Goal: Book appointment/travel/reservation

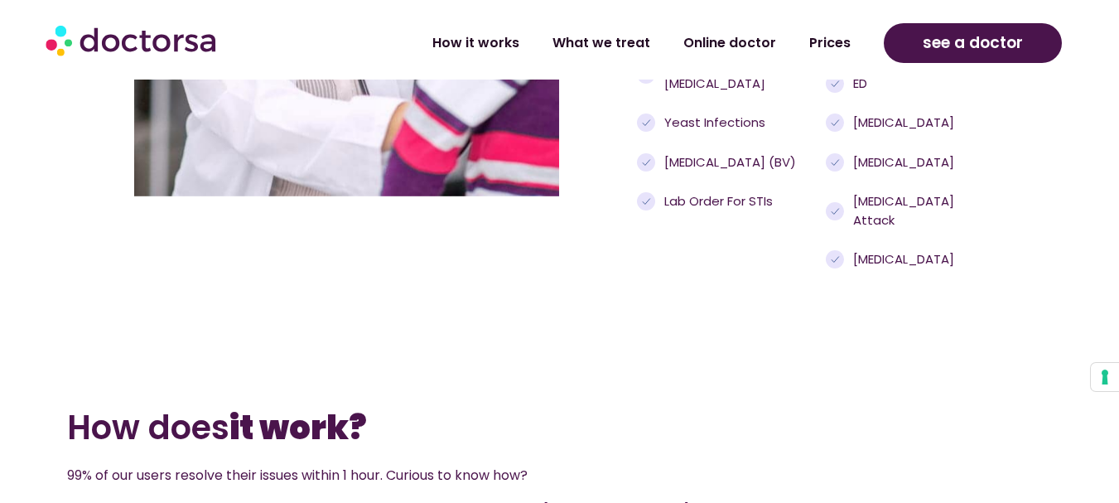
scroll to position [1525, 0]
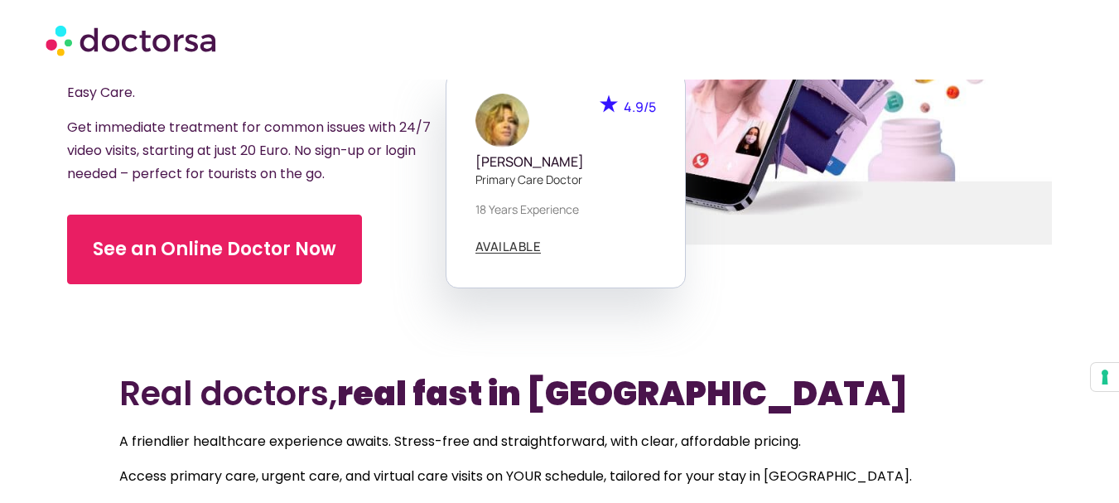
scroll to position [281, 0]
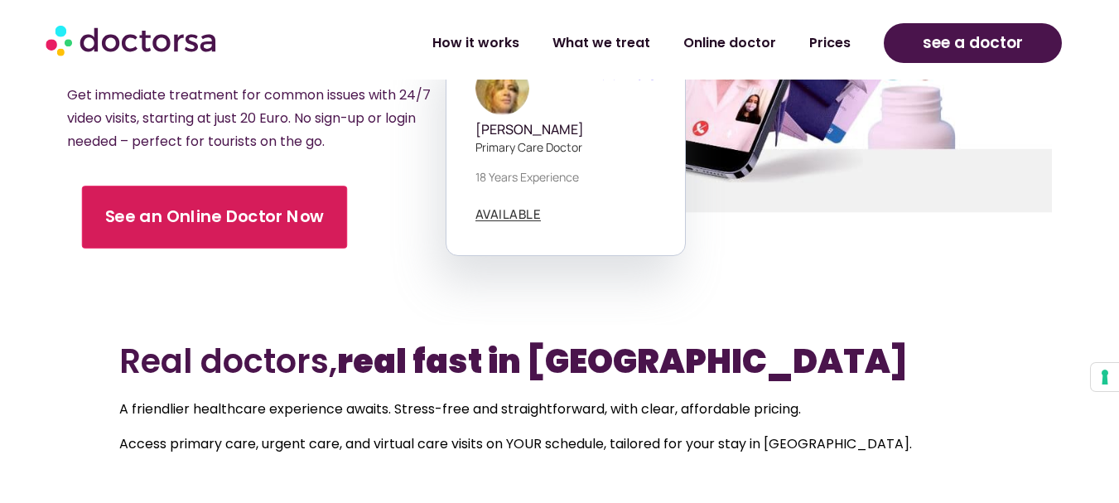
click at [315, 186] on link "See an Online Doctor Now" at bounding box center [214, 217] width 265 height 63
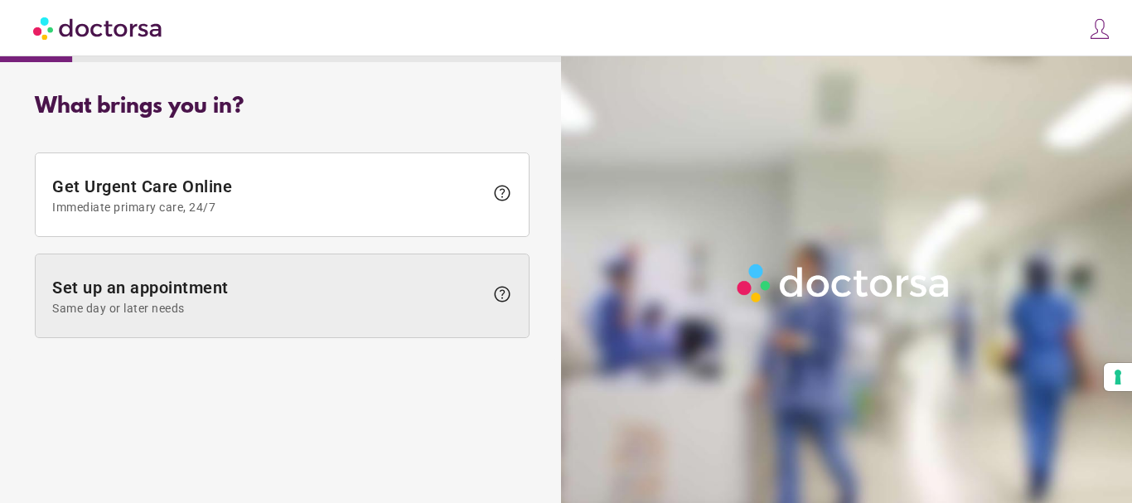
click at [268, 307] on span "Same day or later needs" at bounding box center [268, 308] width 432 height 13
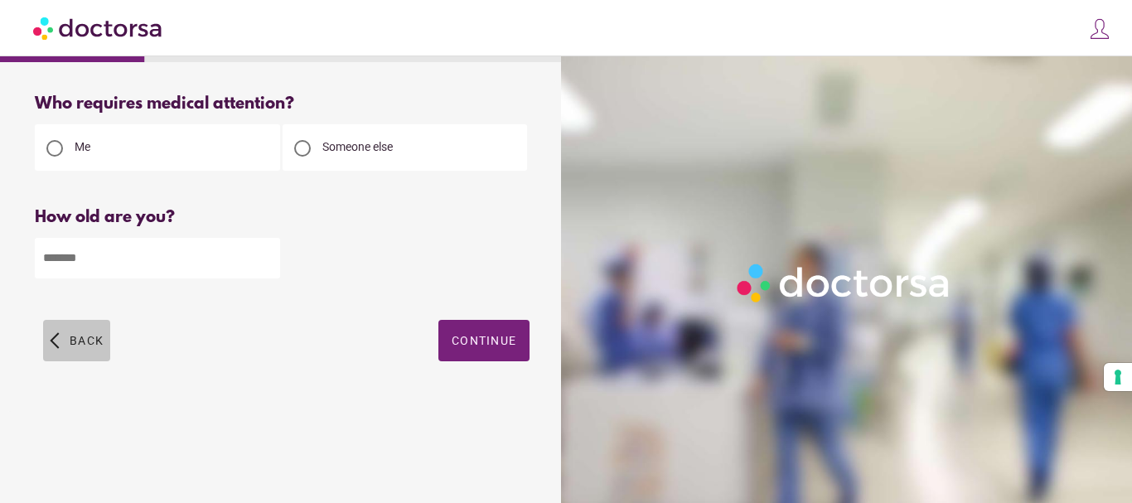
click at [80, 351] on span "button" at bounding box center [76, 340] width 67 height 41
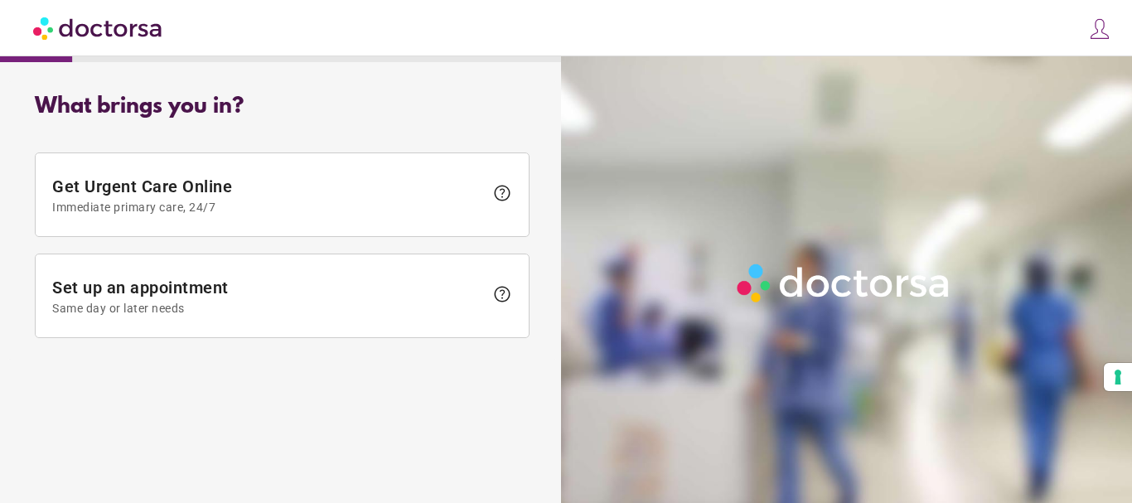
click at [80, 351] on div "What brings you in? Get Urgent Care Online Immediate primary care, 24/7 help Se…" at bounding box center [282, 220] width 548 height 278
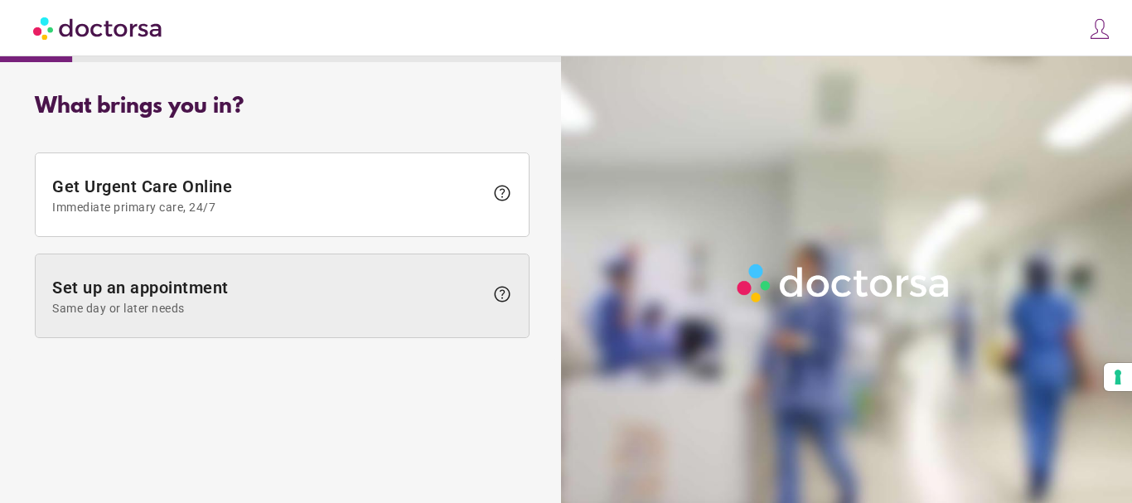
click at [294, 292] on span "Set up an appointment Same day or later needs" at bounding box center [268, 296] width 432 height 37
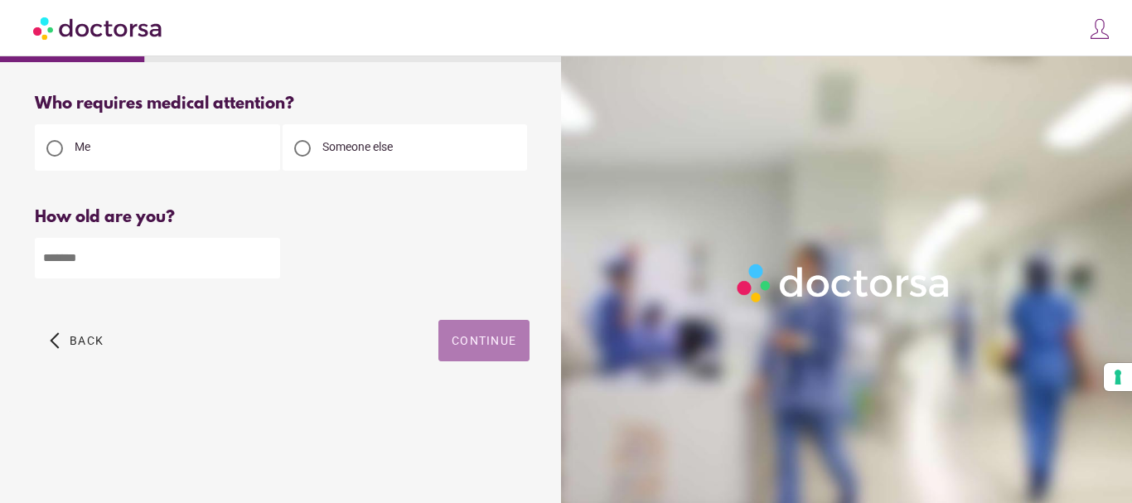
click at [524, 342] on span "button" at bounding box center [483, 340] width 91 height 41
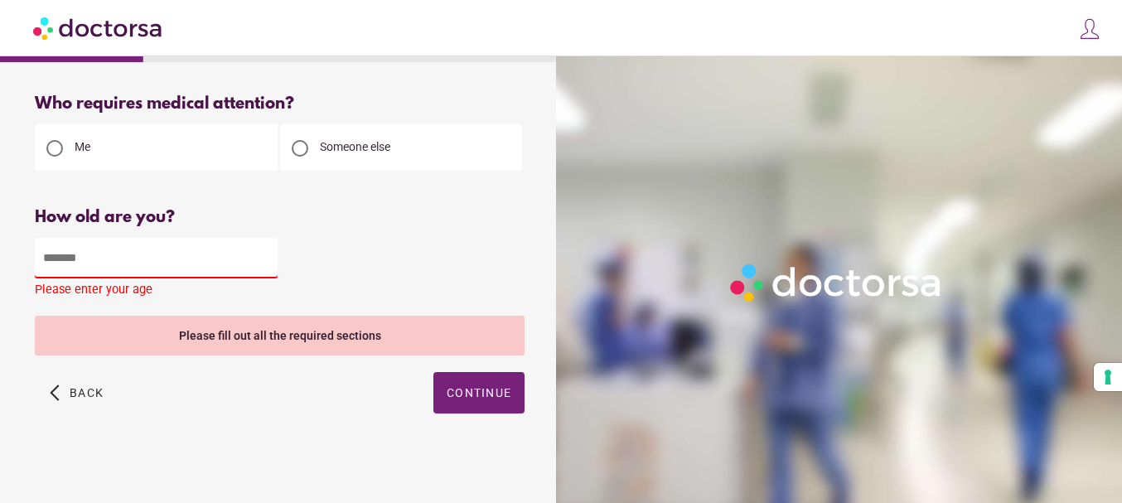
click at [84, 246] on input "number" at bounding box center [156, 258] width 243 height 41
click at [179, 268] on input "number" at bounding box center [156, 258] width 243 height 41
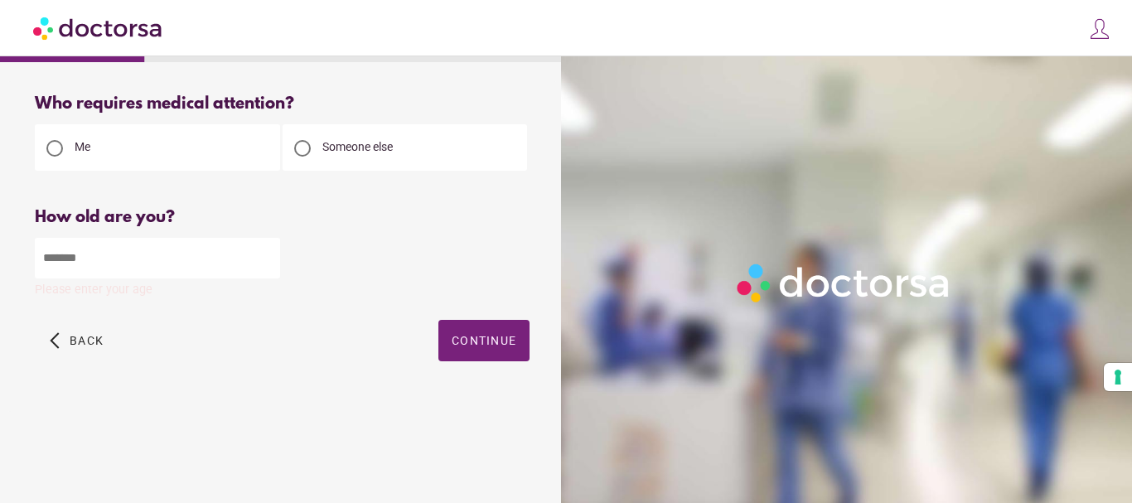
click at [263, 263] on input "*" at bounding box center [157, 258] width 245 height 41
click at [265, 253] on input "*" at bounding box center [157, 258] width 245 height 41
click at [265, 253] on input "**" at bounding box center [157, 258] width 245 height 41
click at [265, 252] on input "**" at bounding box center [157, 258] width 245 height 41
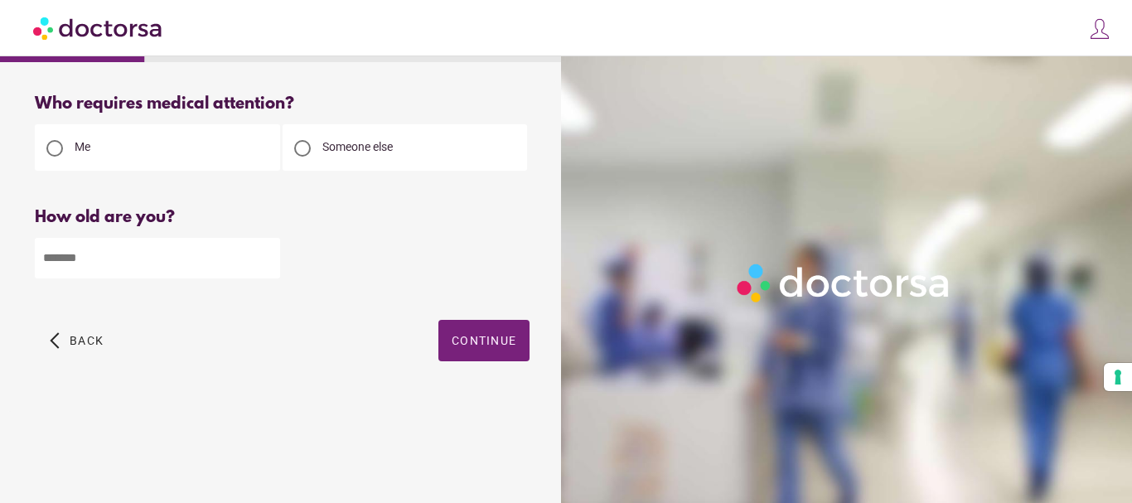
click at [266, 251] on input "**" at bounding box center [157, 258] width 245 height 41
type input "**"
click at [265, 256] on input "**" at bounding box center [157, 258] width 245 height 41
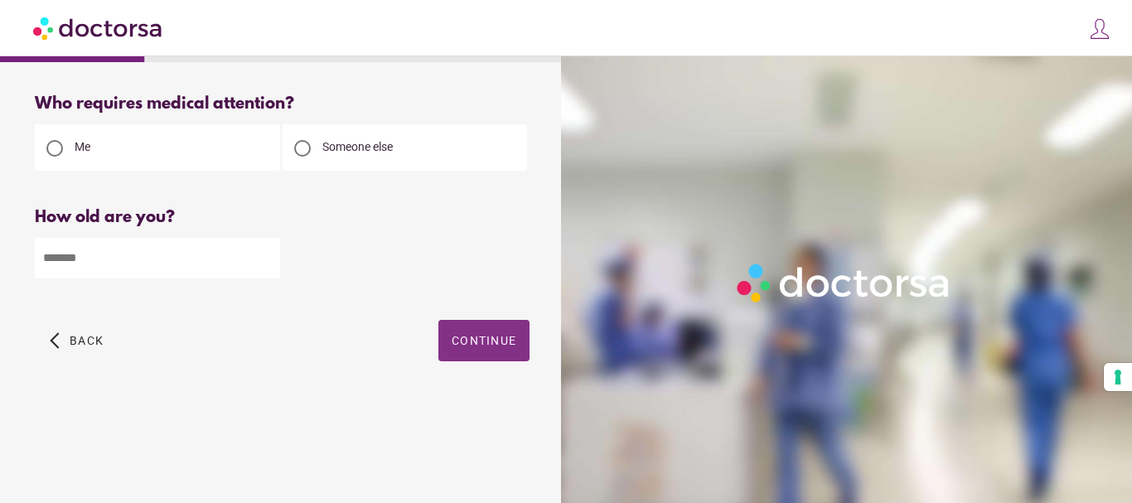
click at [456, 339] on span "Continue" at bounding box center [484, 340] width 65 height 13
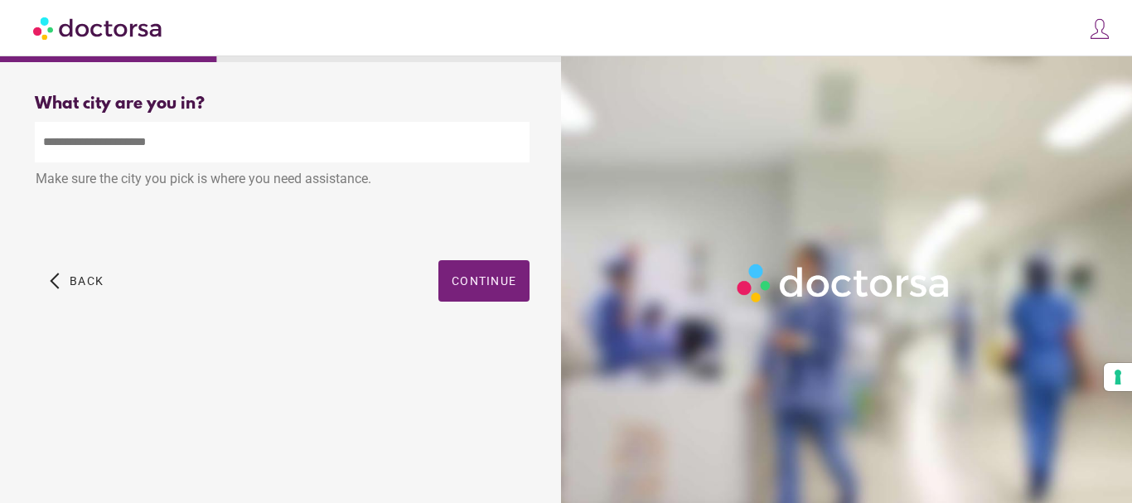
click at [298, 155] on input "text" at bounding box center [282, 142] width 495 height 41
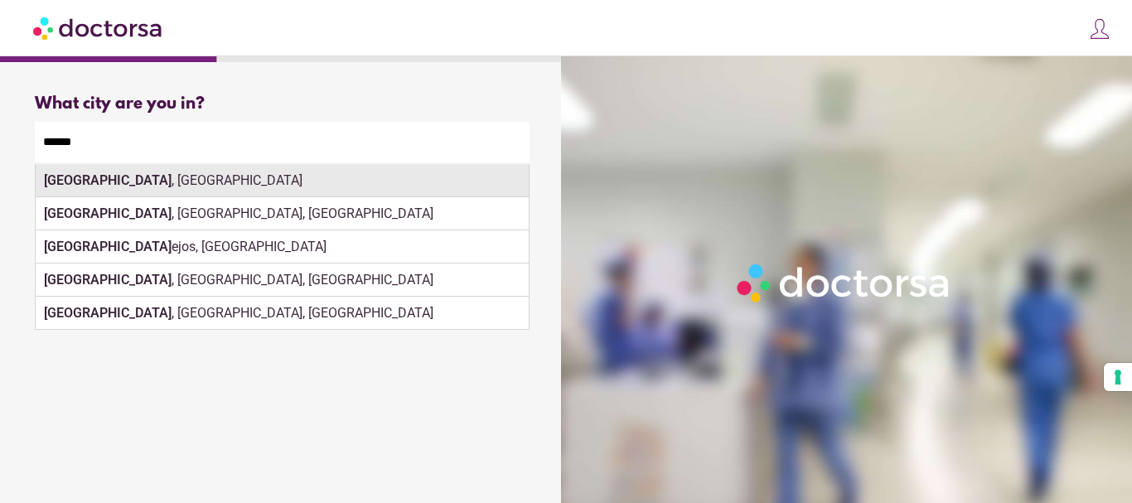
click at [268, 183] on div "Madrid , Spain" at bounding box center [282, 180] width 493 height 33
type input "**********"
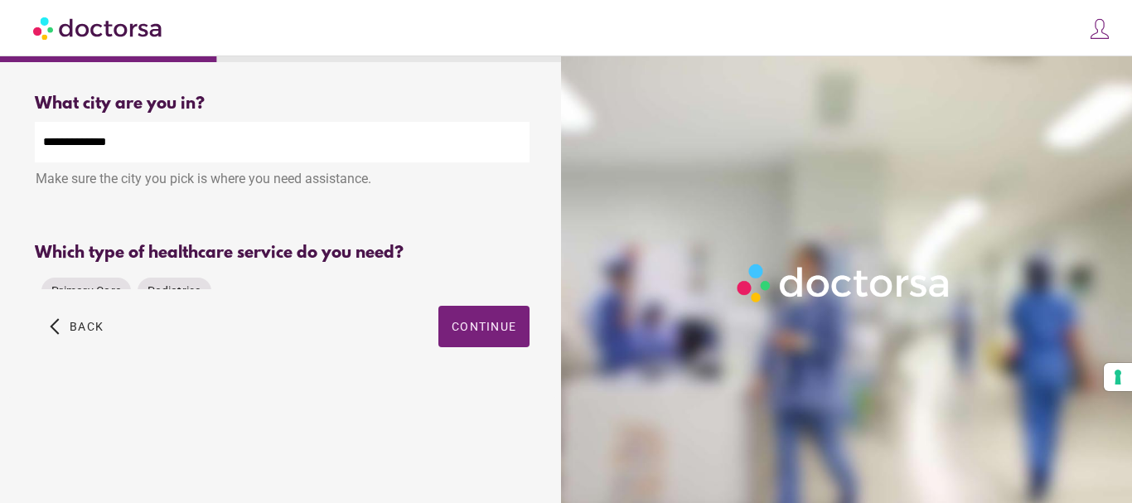
click at [461, 263] on div "Which type of healthcare service do you need? Primary Care Pediatrics Please se…" at bounding box center [282, 267] width 495 height 46
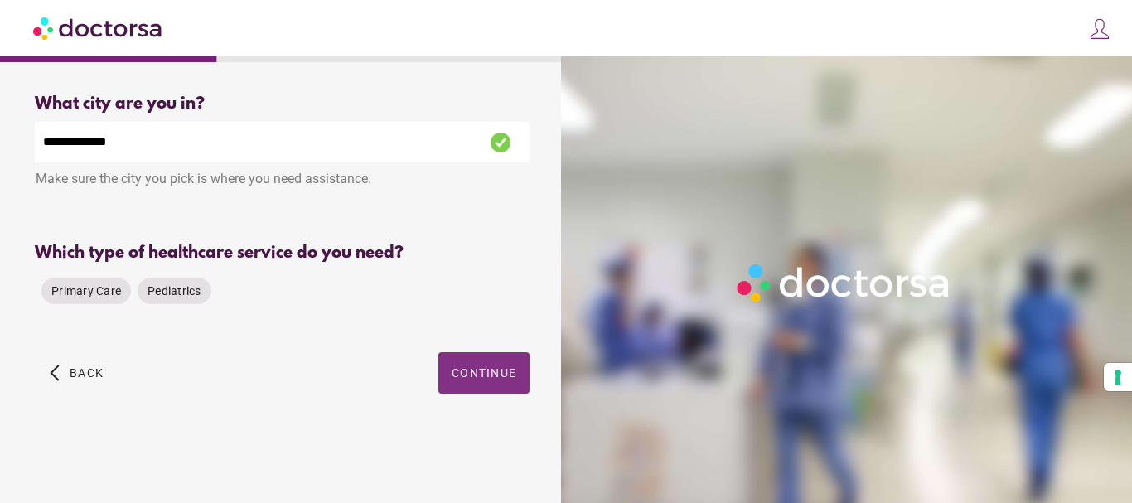
click at [484, 366] on span "Continue" at bounding box center [484, 372] width 65 height 13
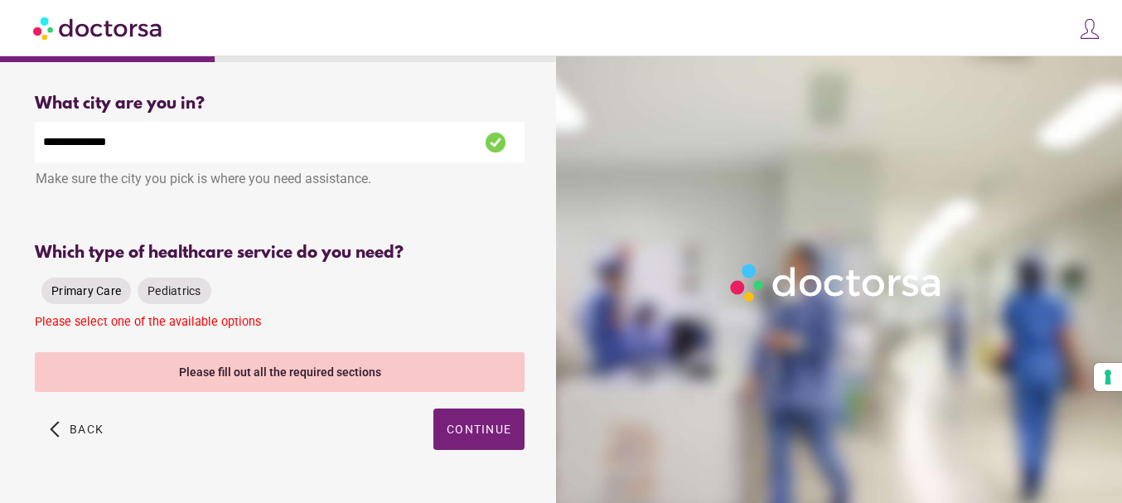
click at [105, 278] on div "Primary Care" at bounding box center [85, 291] width 89 height 27
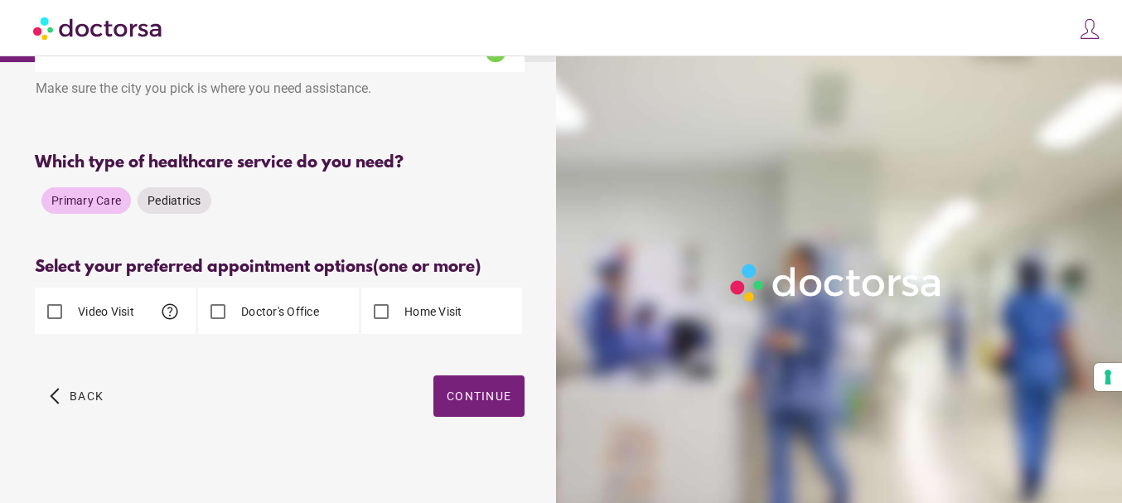
scroll to position [91, 0]
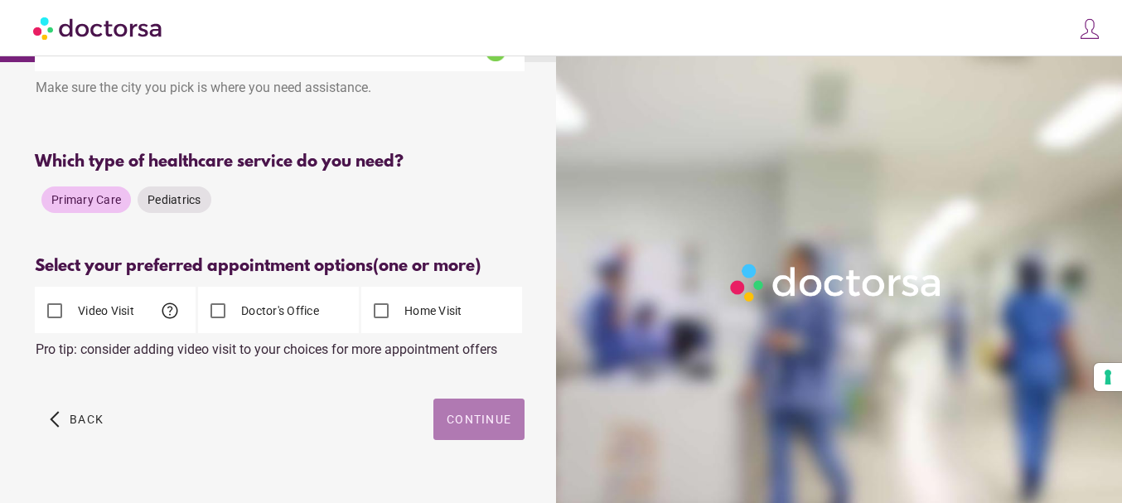
click at [500, 413] on span "Continue" at bounding box center [479, 419] width 65 height 13
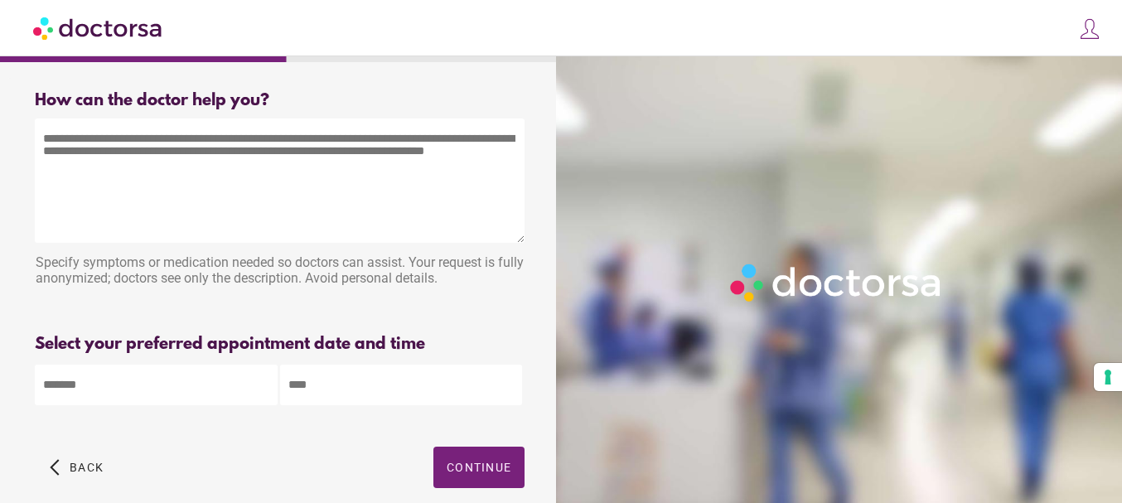
scroll to position [0, 0]
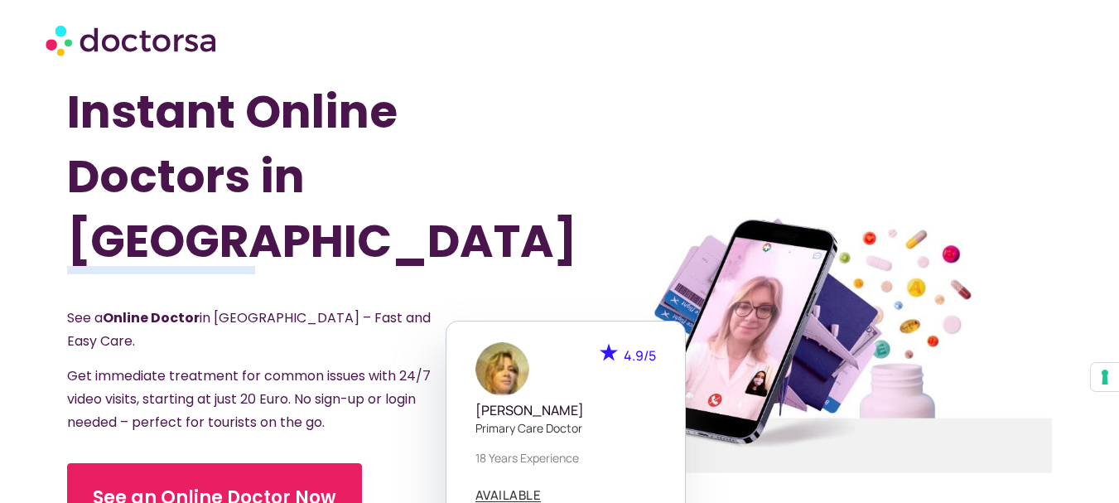
click at [84, 33] on img at bounding box center [133, 40] width 174 height 50
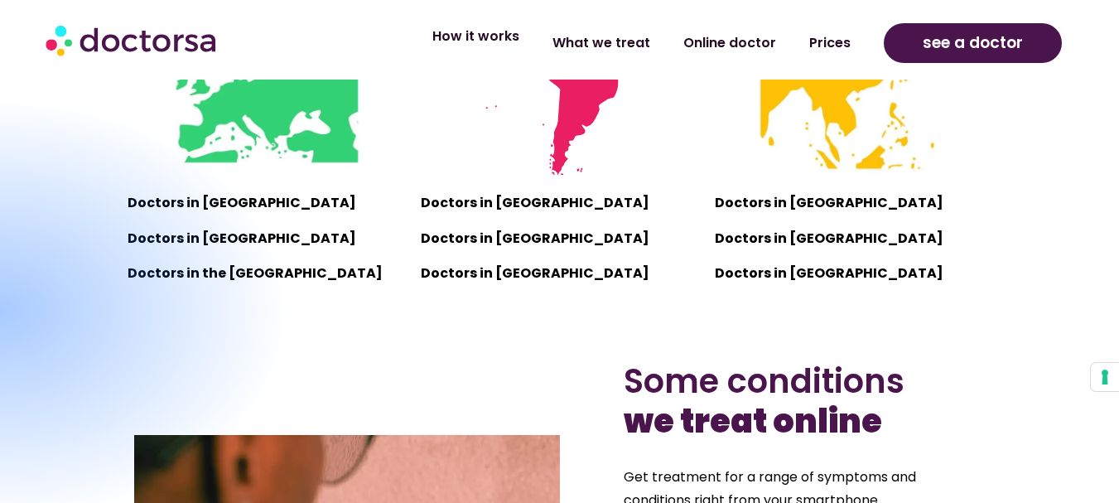
scroll to position [1077, 0]
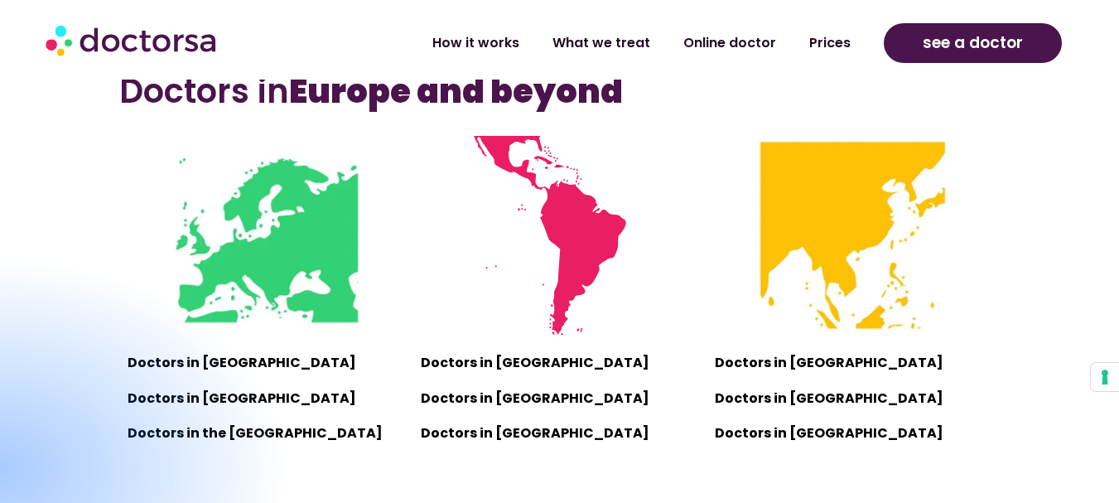
click at [162, 37] on img at bounding box center [133, 40] width 174 height 50
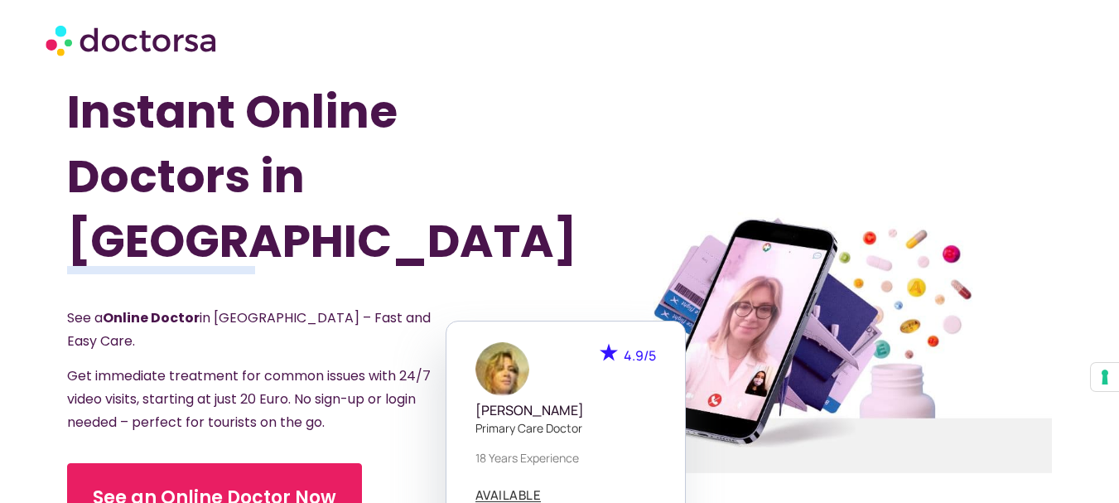
click at [579, 89] on div at bounding box center [806, 342] width 522 height 557
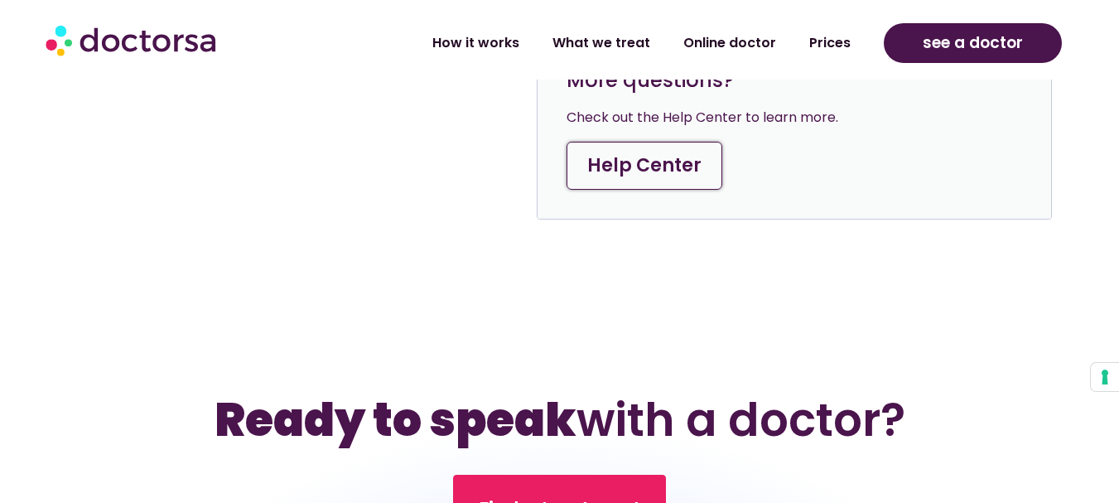
scroll to position [4143, 0]
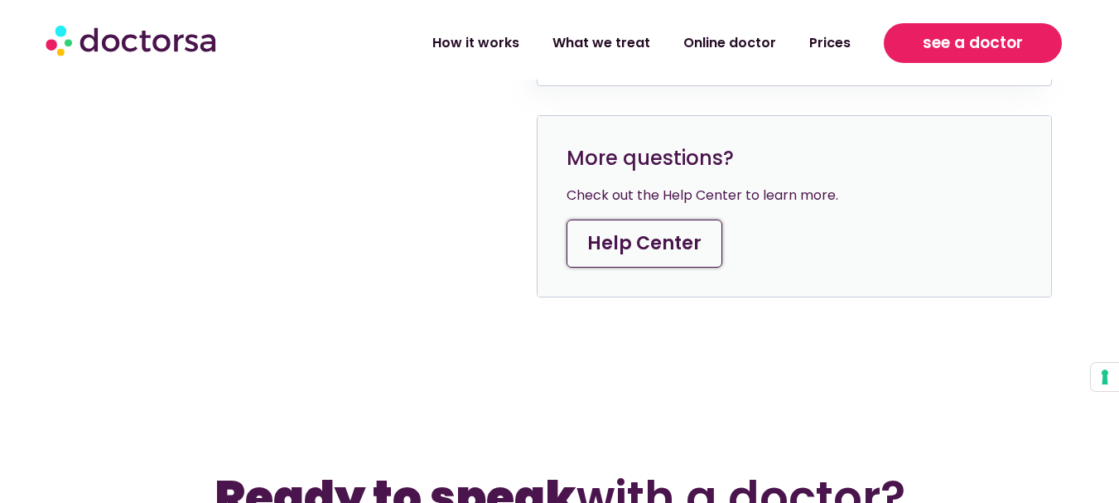
click at [1025, 27] on link "see a doctor" at bounding box center [973, 43] width 178 height 40
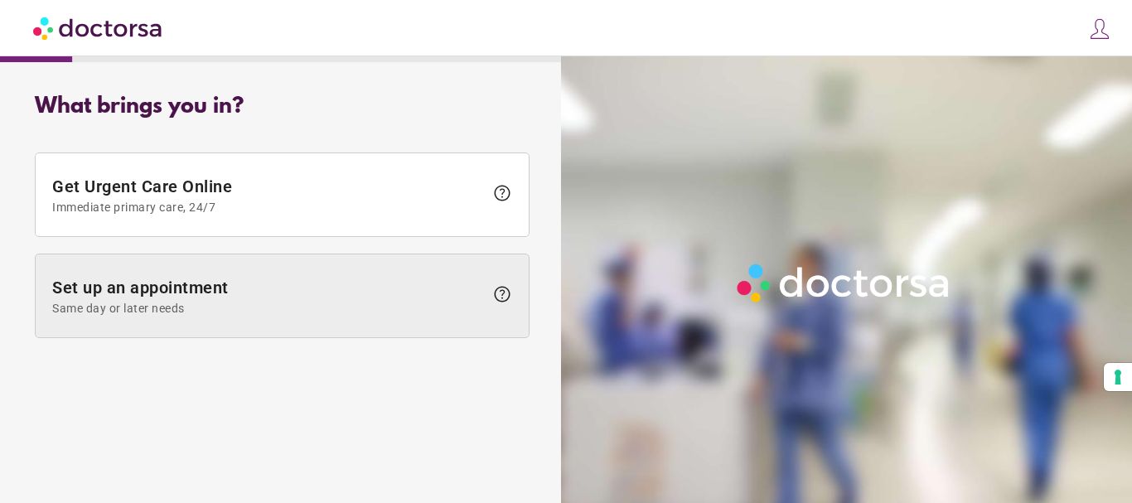
click at [381, 261] on span at bounding box center [282, 295] width 493 height 83
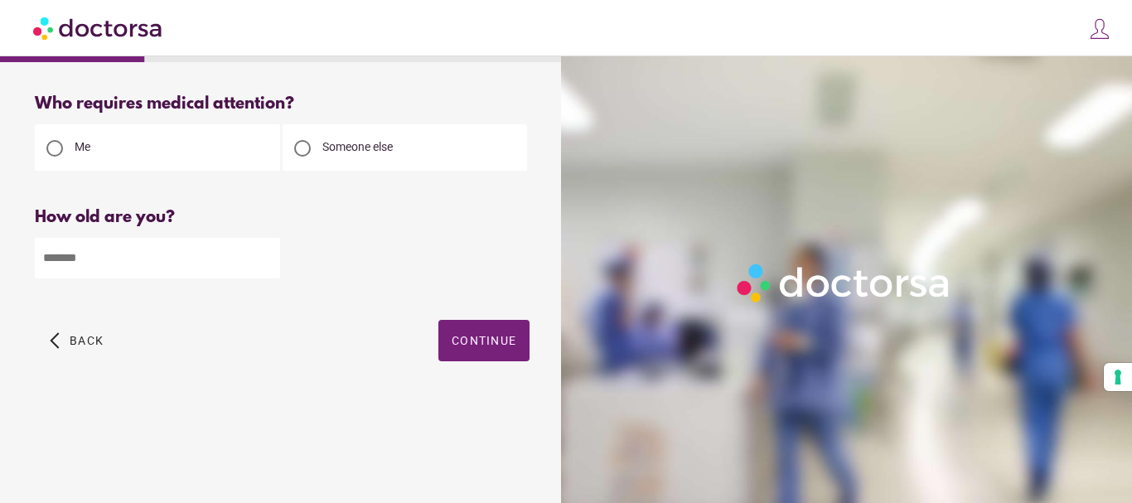
click at [146, 269] on input "number" at bounding box center [157, 258] width 245 height 41
type input "**"
click at [448, 341] on span "button" at bounding box center [483, 340] width 91 height 41
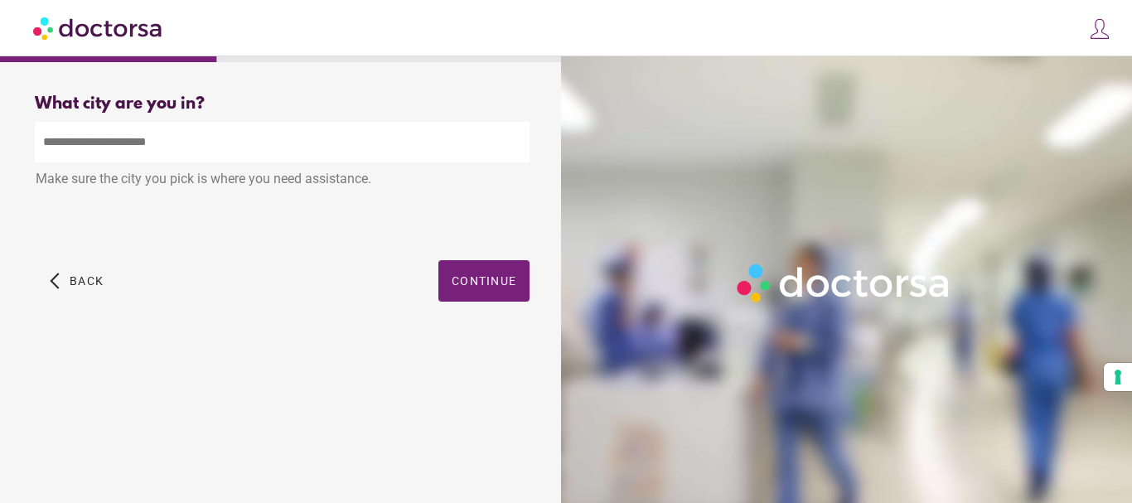
click at [285, 157] on input "text" at bounding box center [282, 142] width 495 height 41
type input "*"
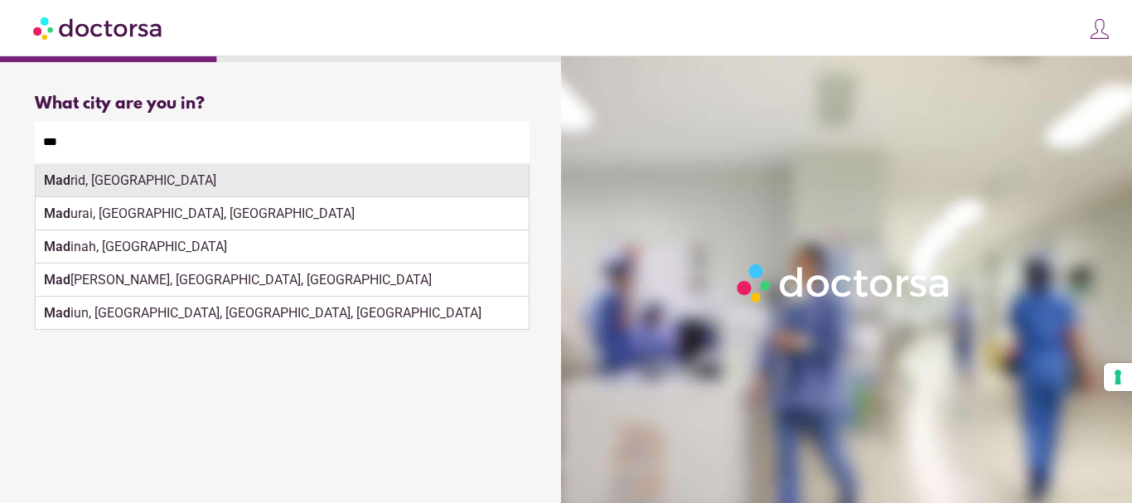
click at [271, 180] on div "Mad rid, Spain" at bounding box center [282, 180] width 493 height 33
type input "**********"
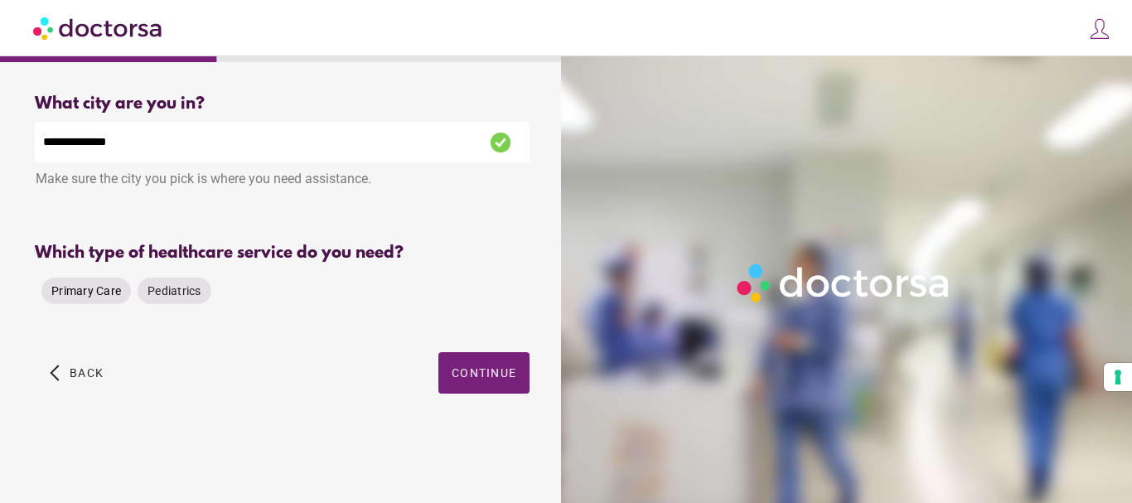
click at [44, 282] on div "Primary Care" at bounding box center [85, 291] width 89 height 27
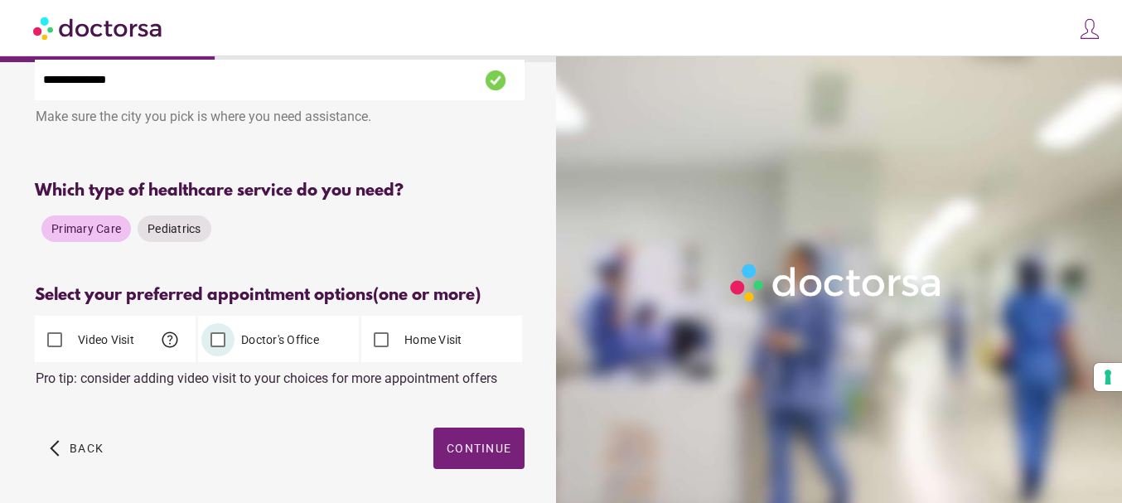
scroll to position [115, 0]
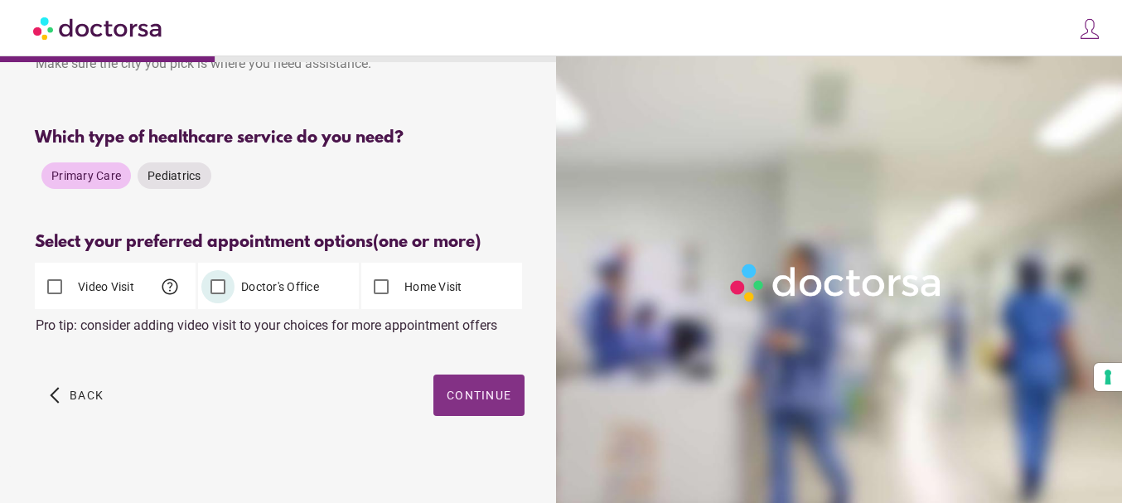
click at [480, 392] on span "Continue" at bounding box center [479, 395] width 65 height 13
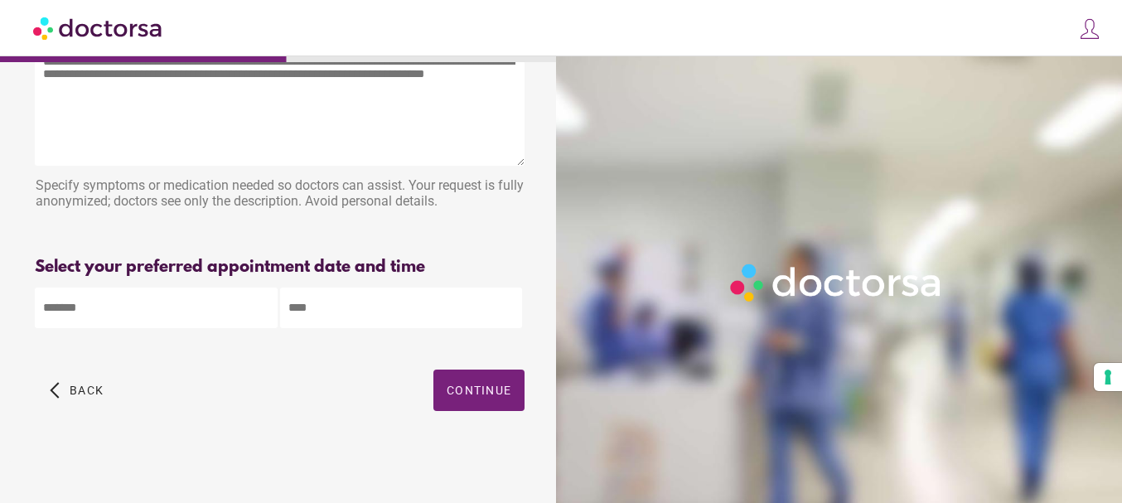
scroll to position [0, 0]
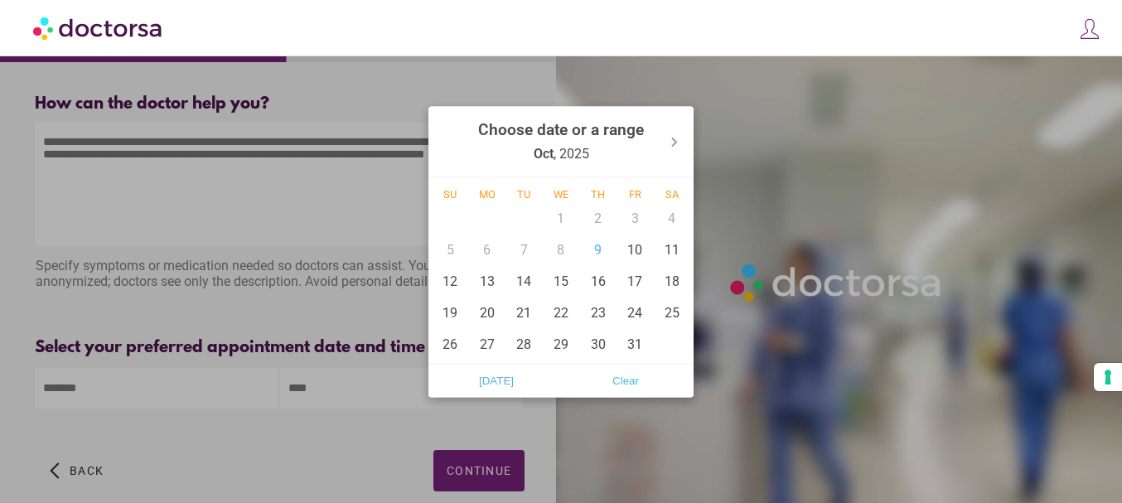
click at [230, 389] on body "**********" at bounding box center [561, 291] width 1122 height 583
click at [602, 269] on div "16" at bounding box center [597, 280] width 37 height 31
type input "******"
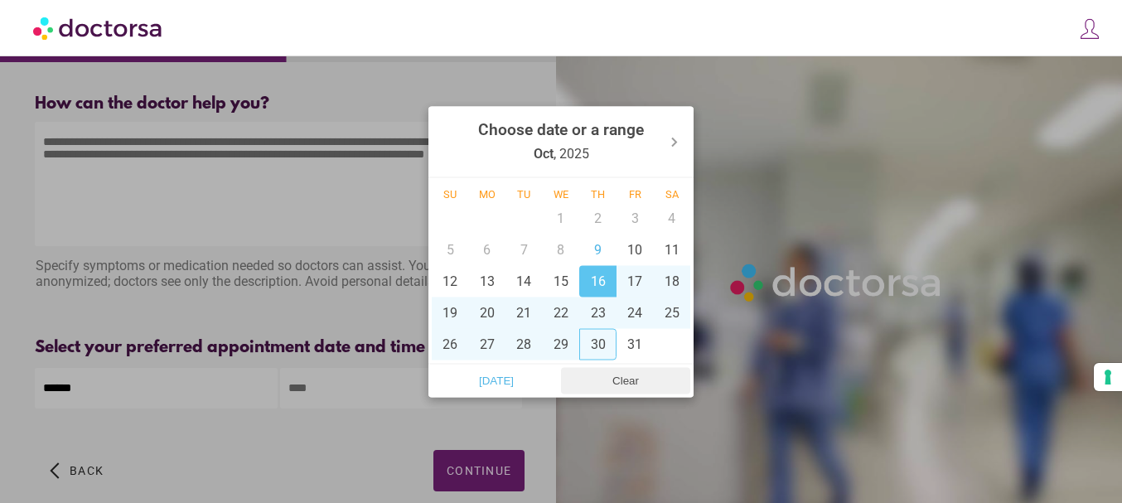
drag, startPoint x: 664, startPoint y: 366, endPoint x: 628, endPoint y: 388, distance: 41.6
click at [661, 370] on div "Today Clear" at bounding box center [560, 380] width 265 height 34
click at [605, 377] on span "Clear" at bounding box center [625, 380] width 119 height 25
click at [602, 292] on div "16" at bounding box center [597, 280] width 37 height 31
type input "******"
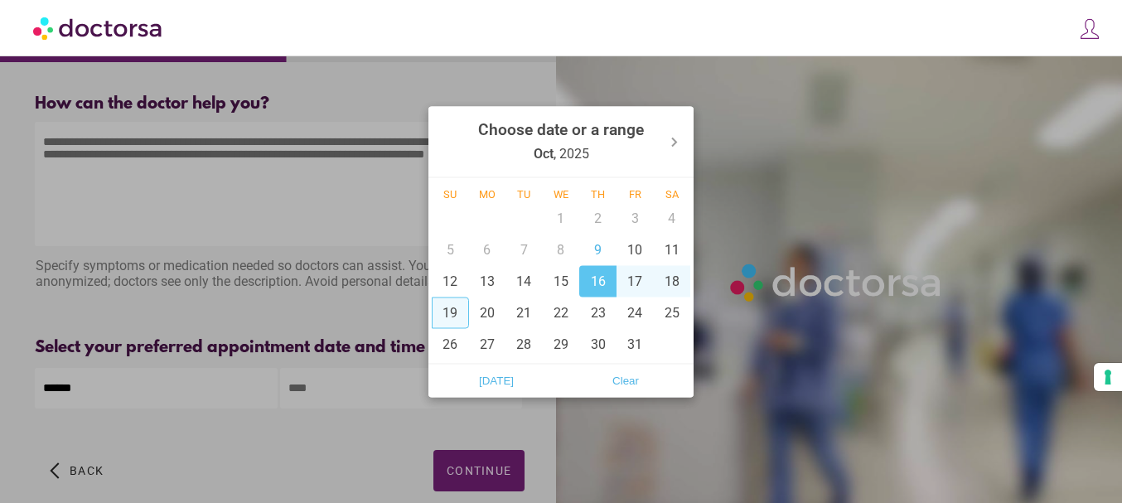
click at [244, 392] on div at bounding box center [561, 251] width 1122 height 503
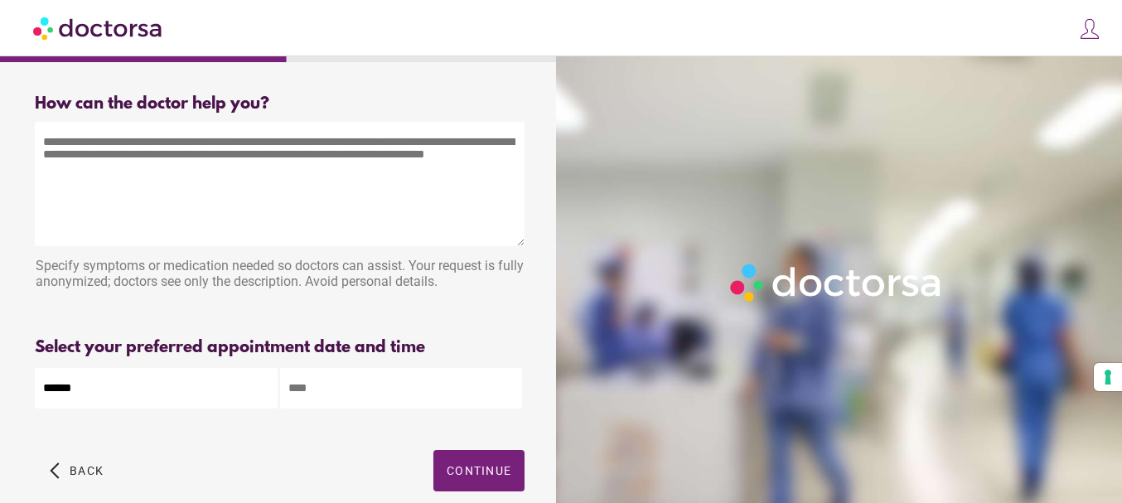
click at [347, 408] on input "text" at bounding box center [401, 388] width 243 height 41
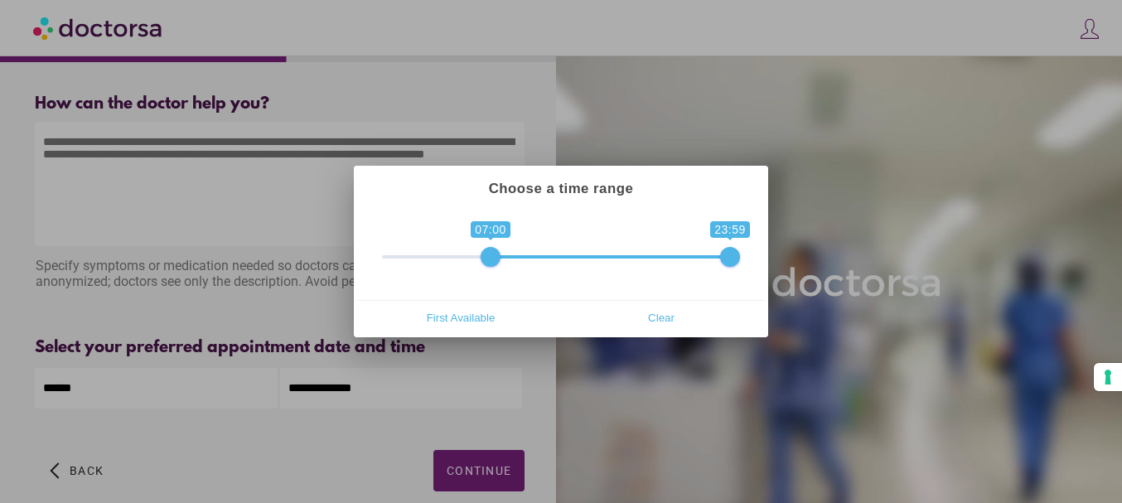
drag, startPoint x: 392, startPoint y: 257, endPoint x: 498, endPoint y: 271, distance: 107.0
click at [498, 271] on div "**********" at bounding box center [561, 254] width 408 height 91
drag, startPoint x: 491, startPoint y: 261, endPoint x: 588, endPoint y: 252, distance: 97.4
click at [588, 252] on span "0 1 08:00 23:59 08:00 — 23:59" at bounding box center [561, 245] width 358 height 41
drag, startPoint x: 503, startPoint y: 252, endPoint x: 587, endPoint y: 246, distance: 84.7
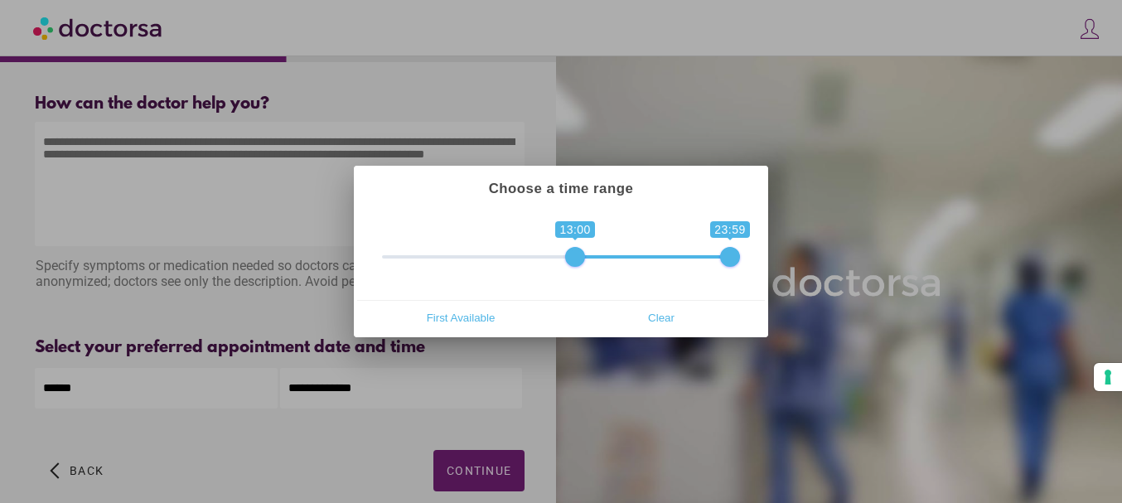
click at [587, 246] on span "0 1 13:00 23:59 13:00 — 23:59" at bounding box center [561, 245] width 358 height 41
type input "**********"
drag, startPoint x: 594, startPoint y: 260, endPoint x: 568, endPoint y: 259, distance: 25.7
click at [568, 259] on span at bounding box center [561, 257] width 20 height 20
click at [659, 313] on span "Clear" at bounding box center [661, 317] width 191 height 25
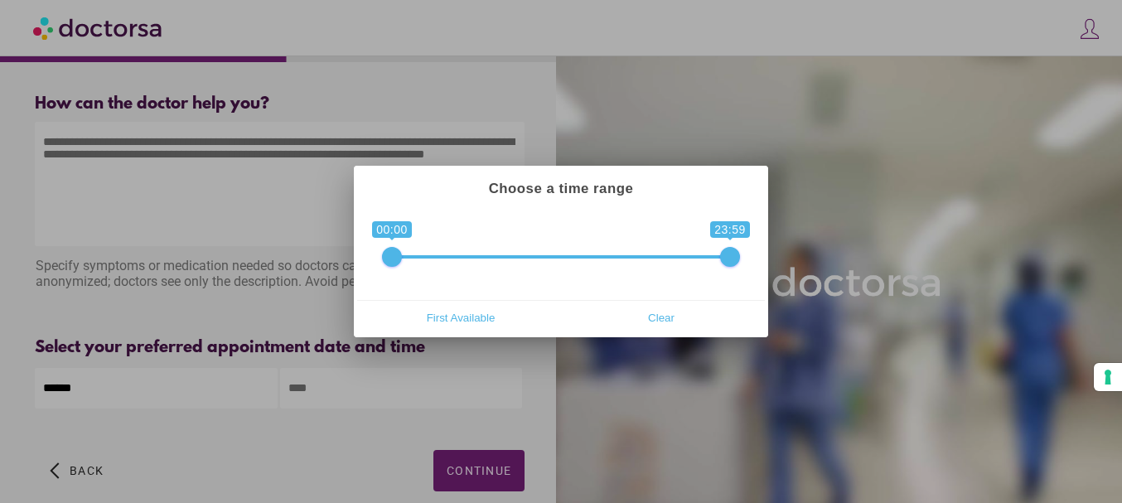
click at [508, 254] on span "0 1 00:00 23:59 00:00 — 23:59" at bounding box center [561, 245] width 358 height 41
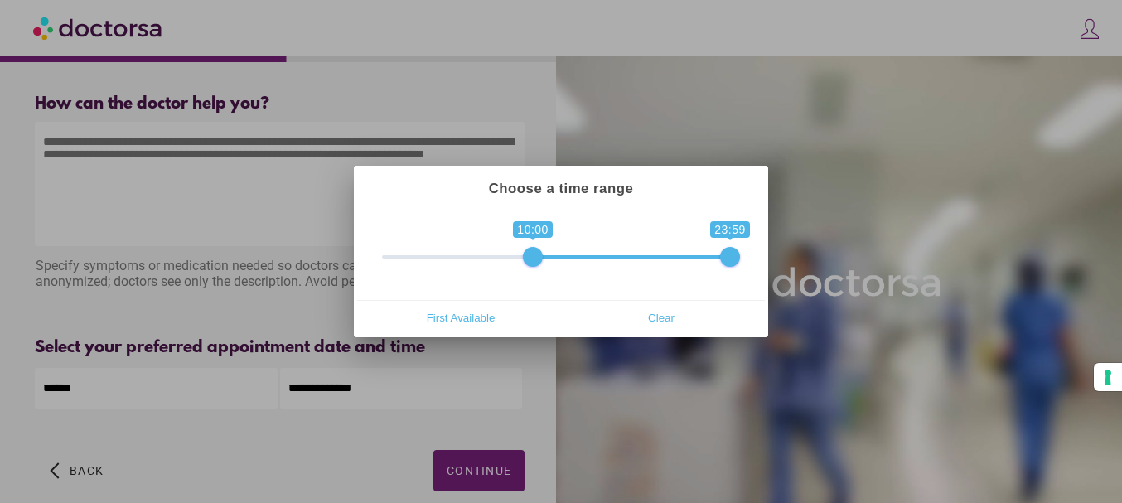
type input "**********"
drag, startPoint x: 396, startPoint y: 252, endPoint x: 549, endPoint y: 249, distance: 152.5
click at [549, 249] on span at bounding box center [547, 257] width 20 height 20
click at [384, 433] on div at bounding box center [561, 251] width 1122 height 503
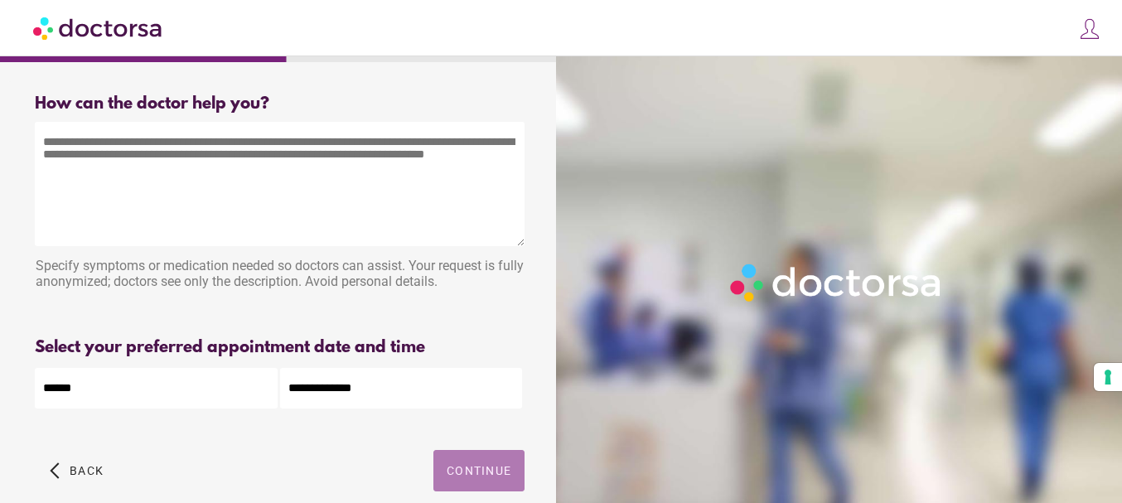
click at [478, 477] on span "Continue" at bounding box center [479, 470] width 65 height 13
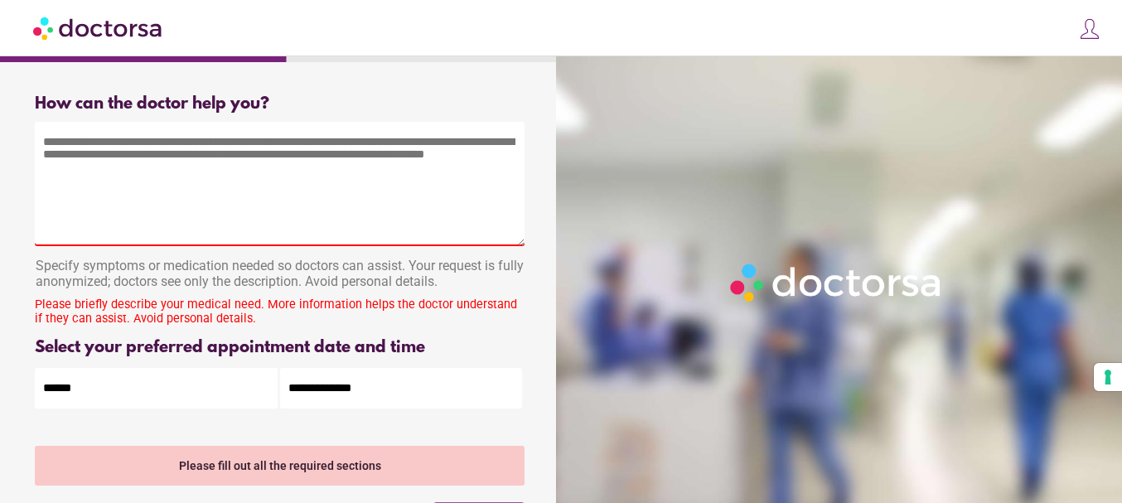
click at [284, 165] on textarea at bounding box center [280, 184] width 490 height 124
click at [284, 162] on textarea at bounding box center [280, 184] width 490 height 124
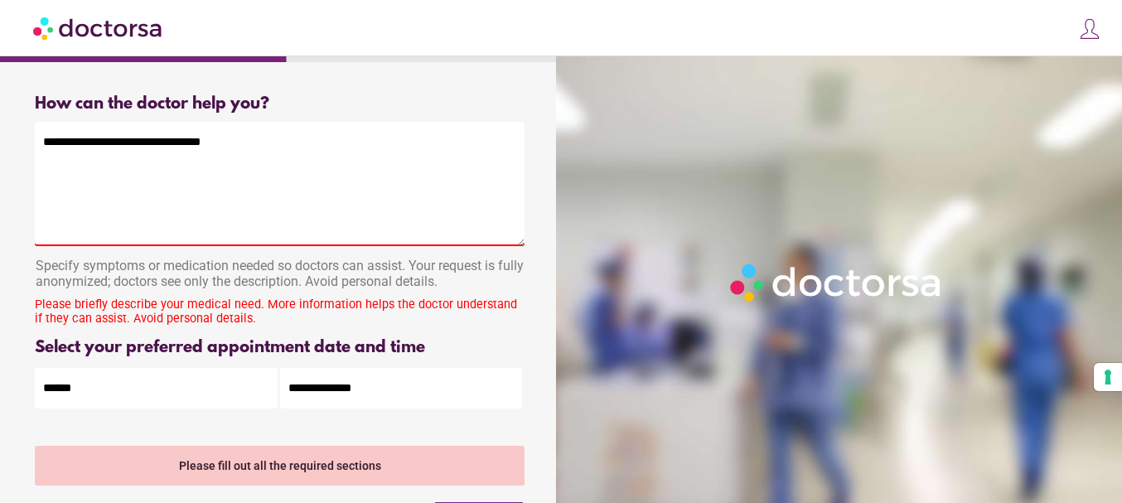
click at [130, 147] on textarea "**********" at bounding box center [280, 184] width 490 height 124
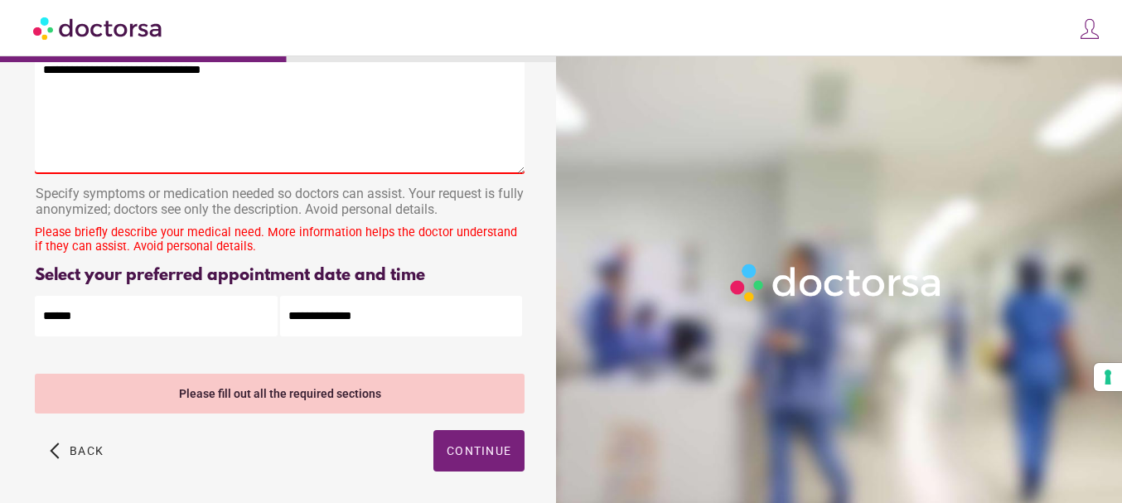
scroll to position [137, 0]
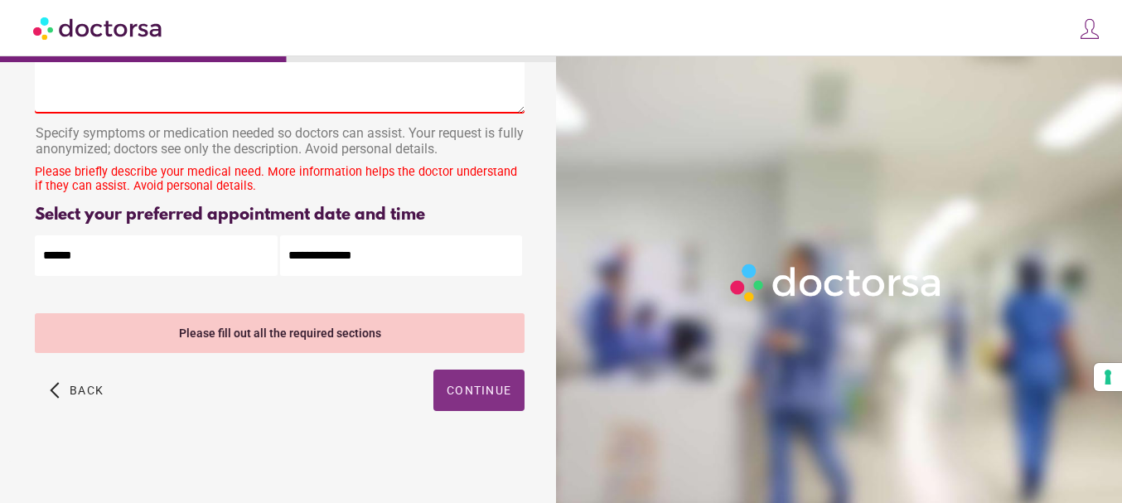
type textarea "**********"
click at [462, 376] on span "button" at bounding box center [478, 390] width 91 height 41
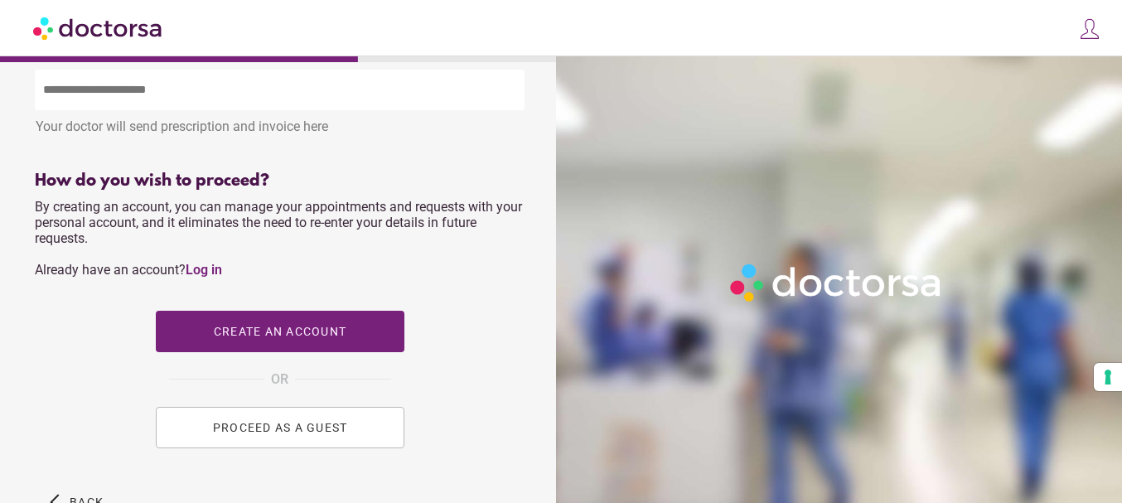
scroll to position [758, 0]
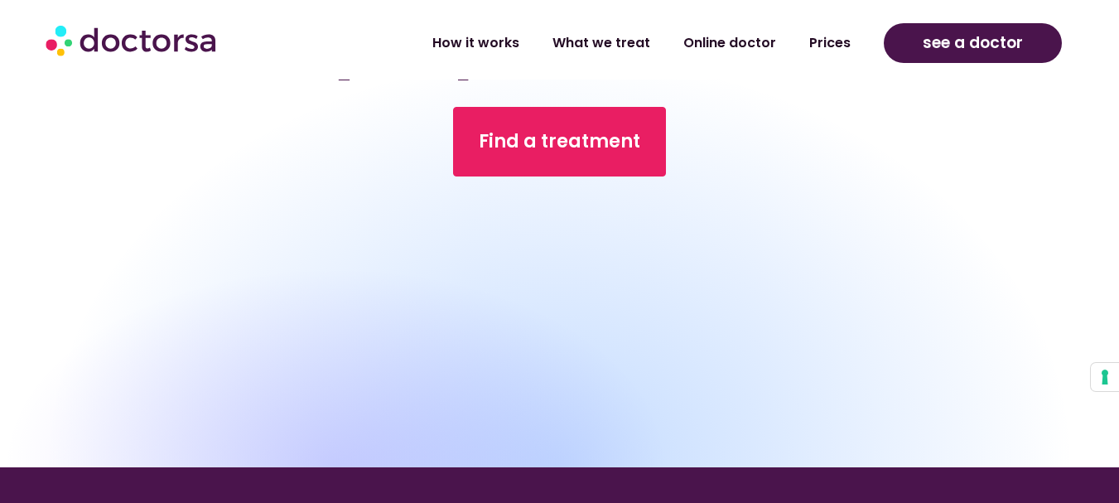
scroll to position [4143, 0]
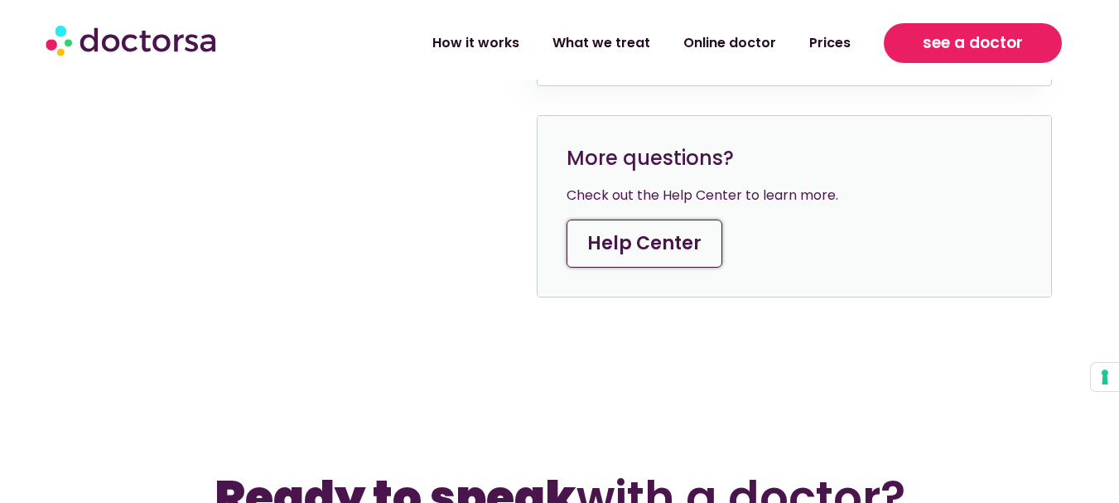
click at [1003, 32] on span "see a doctor" at bounding box center [973, 43] width 100 height 27
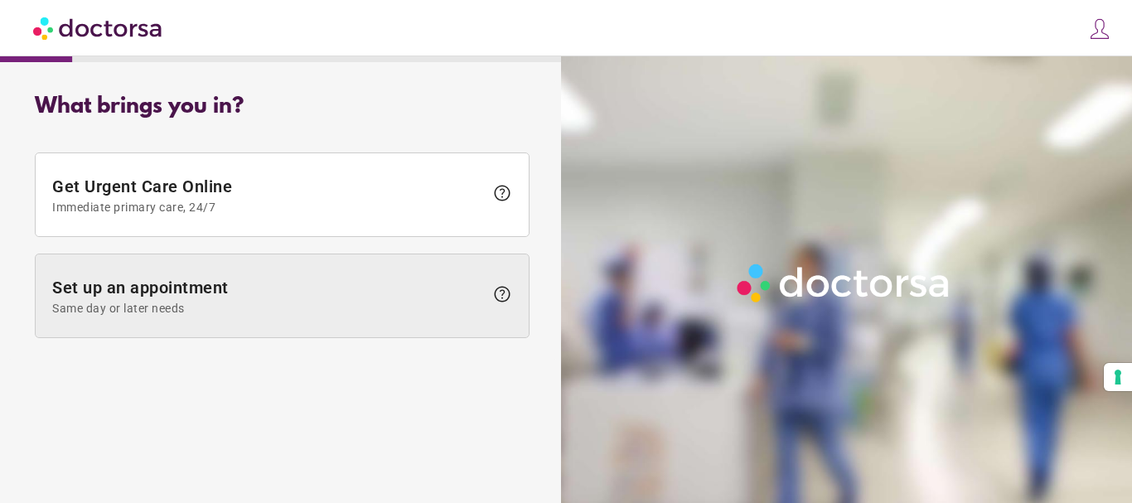
click at [396, 280] on span "Set up an appointment Same day or later needs" at bounding box center [268, 296] width 432 height 37
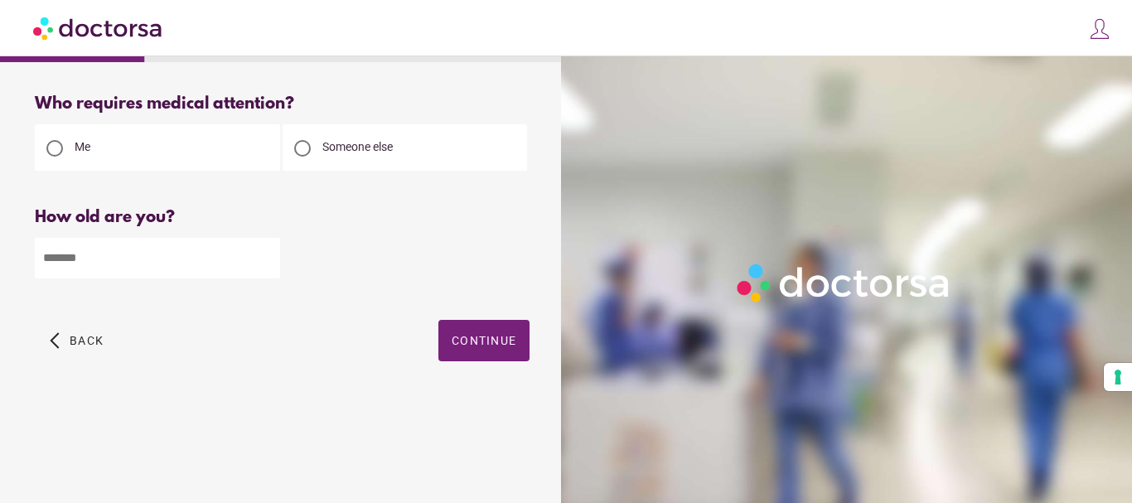
click at [529, 328] on div "Who requires medical attention? Me Someone else Back" at bounding box center [282, 246] width 548 height 331
